Goal: Check status: Check status

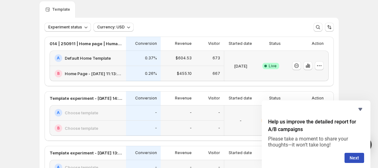
scroll to position [52, 0]
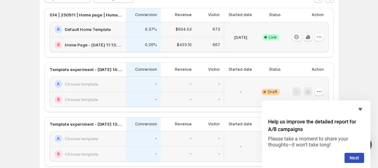
click at [306, 37] on icon "button" at bounding box center [306, 38] width 1 height 3
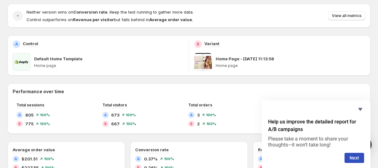
scroll to position [97, 0]
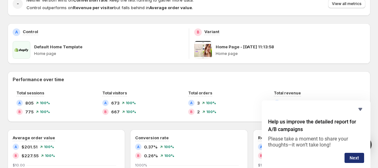
click at [352, 158] on button "Next" at bounding box center [354, 158] width 20 height 10
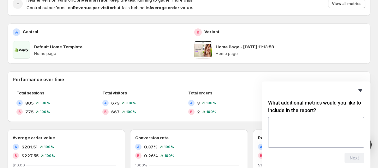
click at [359, 91] on icon "Hide survey" at bounding box center [360, 90] width 4 height 3
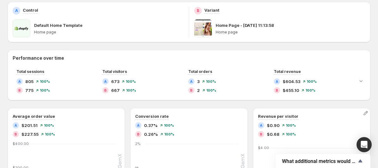
scroll to position [143, 0]
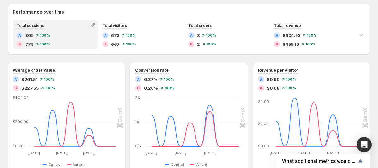
click at [35, 34] on div "A 805 100 %" at bounding box center [55, 35] width 78 height 6
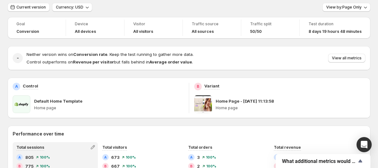
scroll to position [0, 0]
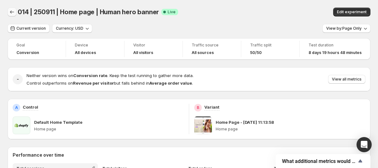
click at [13, 10] on icon "Back" at bounding box center [12, 12] width 6 height 6
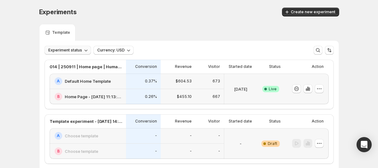
click at [83, 51] on icon "button" at bounding box center [86, 50] width 6 height 6
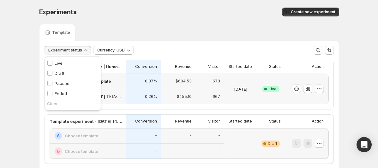
click at [78, 51] on span "Experiment status" at bounding box center [65, 50] width 34 height 5
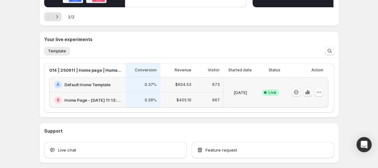
scroll to position [142, 0]
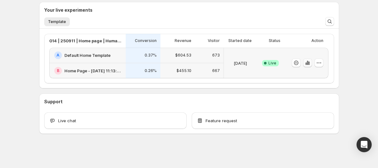
click at [307, 64] on icon "button" at bounding box center [307, 63] width 1 height 4
